Goal: Communication & Community: Participate in discussion

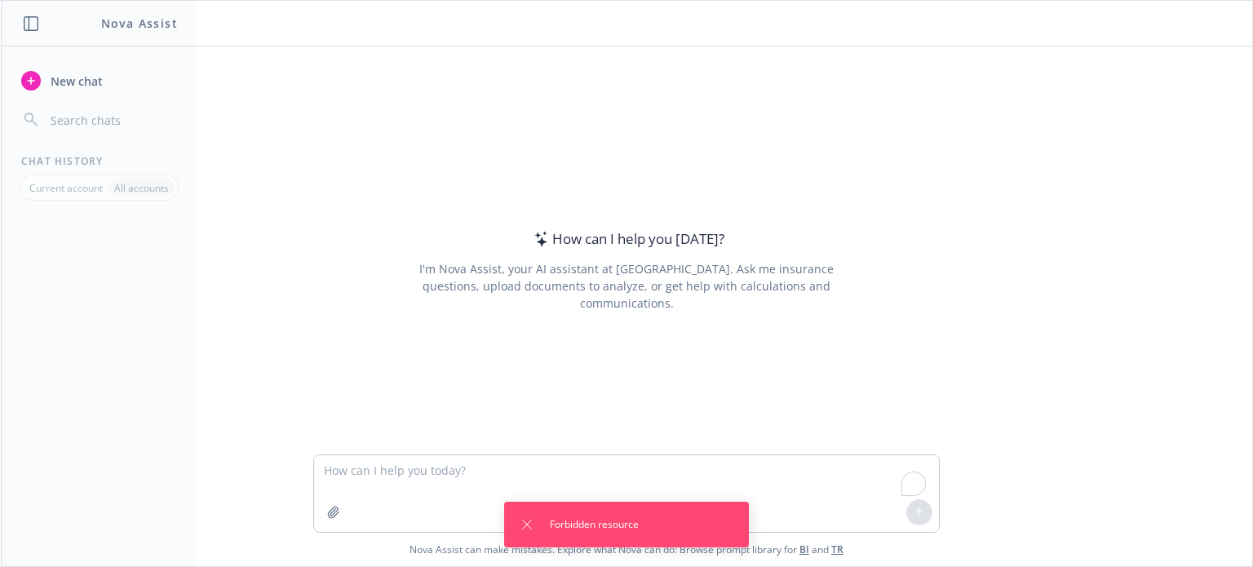
click at [365, 475] on textarea "To enrich screen reader interactions, please activate Accessibility in Grammarl…" at bounding box center [626, 493] width 625 height 77
